Goal: Transaction & Acquisition: Purchase product/service

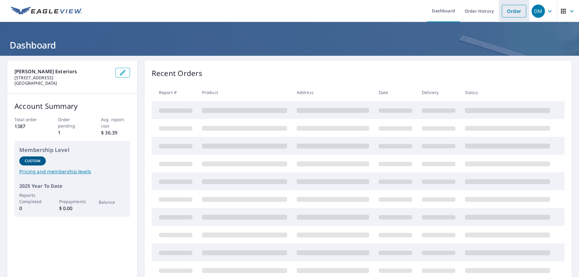
click at [506, 11] on link "Order" at bounding box center [514, 11] width 24 height 13
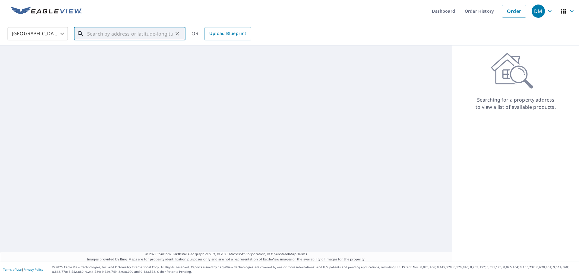
click at [125, 30] on input "text" at bounding box center [130, 33] width 86 height 17
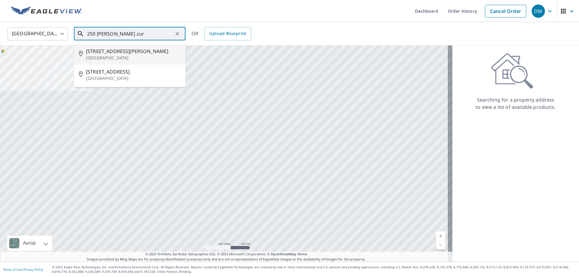
click at [119, 57] on p "[GEOGRAPHIC_DATA]" at bounding box center [133, 58] width 95 height 6
type input "[STREET_ADDRESS][PERSON_NAME]"
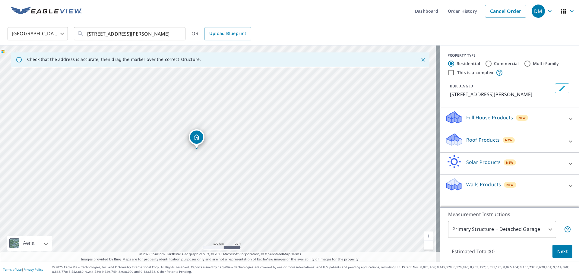
click at [537, 141] on div "Roof Products New" at bounding box center [504, 141] width 118 height 17
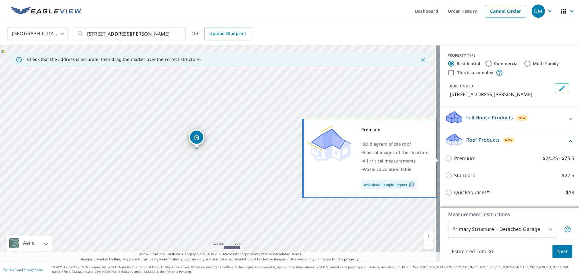
click at [455, 157] on p "Premium" at bounding box center [464, 159] width 21 height 8
click at [454, 157] on input "Premium $24.25 - $75.5" at bounding box center [449, 158] width 9 height 7
checkbox input "true"
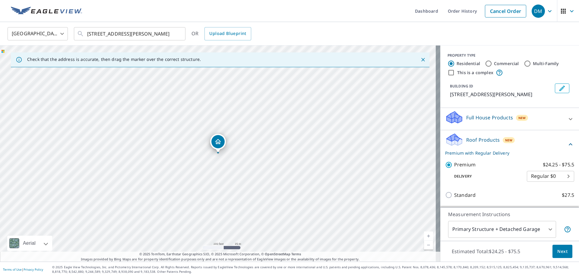
scroll to position [30, 0]
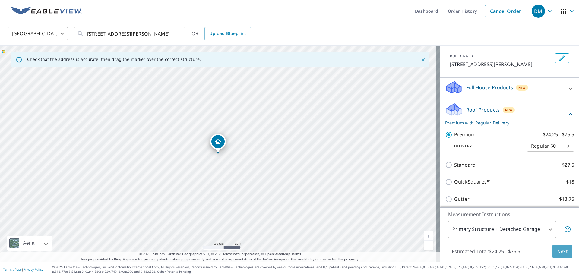
click at [559, 254] on span "Next" at bounding box center [562, 252] width 10 height 8
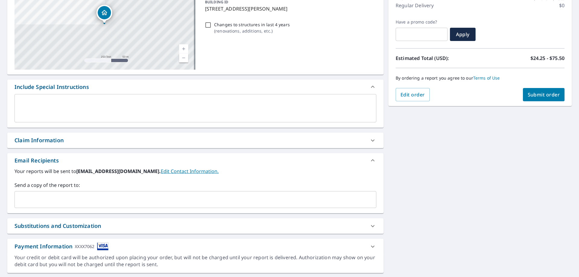
scroll to position [90, 0]
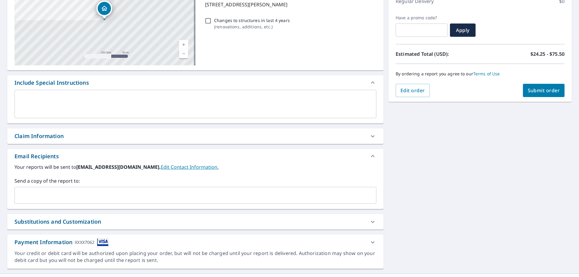
click at [136, 198] on input "text" at bounding box center [190, 195] width 347 height 11
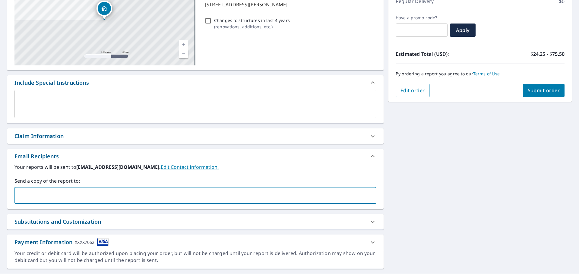
type input "[EMAIL_ADDRESS][DOMAIN_NAME]"
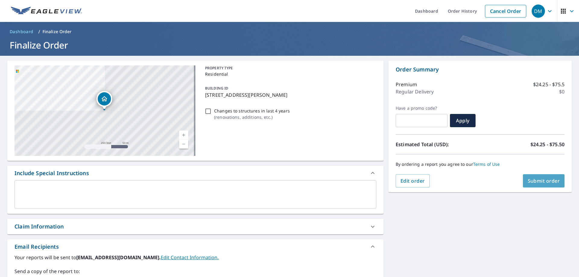
click at [547, 182] on span "Submit order" at bounding box center [544, 181] width 32 height 7
checkbox input "true"
